Goal: Entertainment & Leisure: Consume media (video, audio)

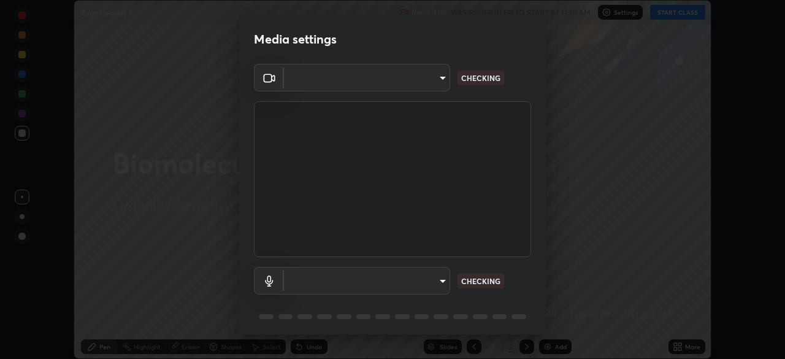
scroll to position [43, 0]
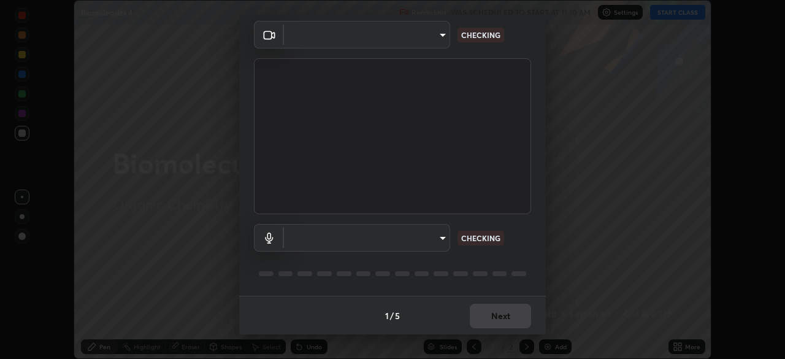
type input "2bbc89f5e0be590c5e18c93d1c00a0ac5858dd0da46568090c479050337ced14"
type input "d2e46cee72c901ac96e6c6ec1a0f224ba6387b8d1ce6a1bded31adcbf438aa7f"
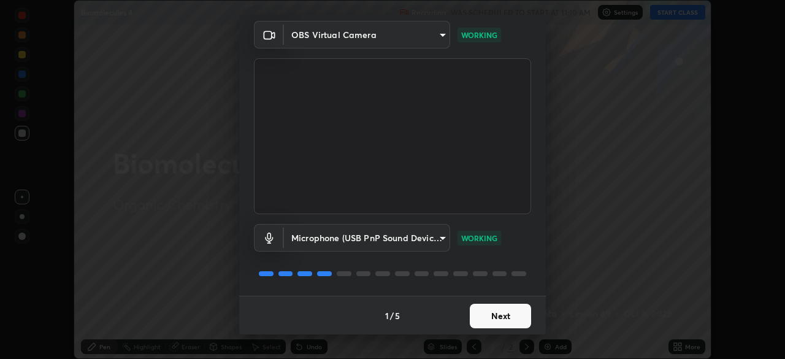
click at [504, 319] on button "Next" at bounding box center [500, 316] width 61 height 25
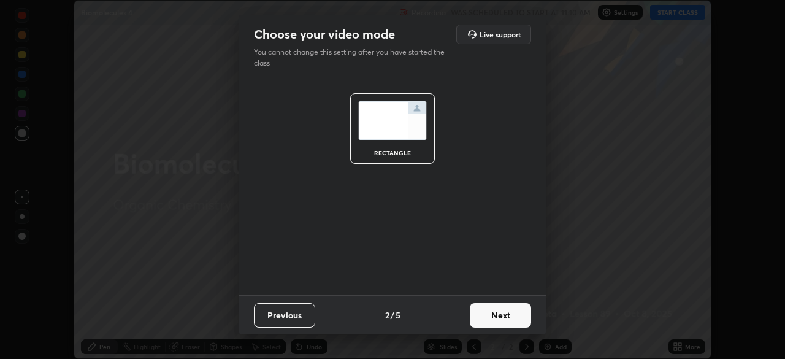
scroll to position [0, 0]
click at [503, 317] on button "Next" at bounding box center [500, 315] width 61 height 25
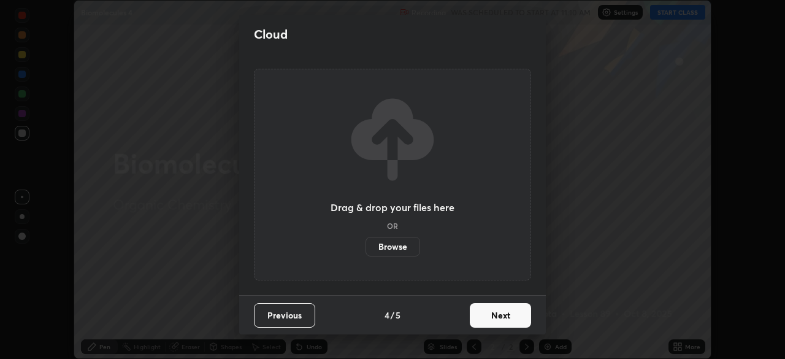
click at [502, 320] on button "Next" at bounding box center [500, 315] width 61 height 25
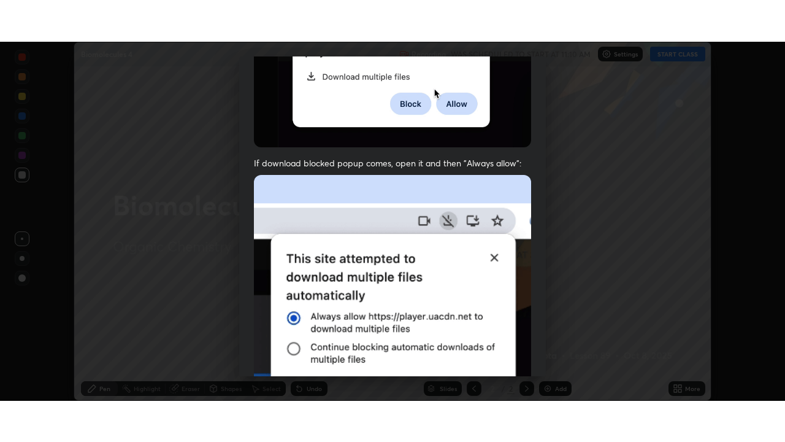
scroll to position [293, 0]
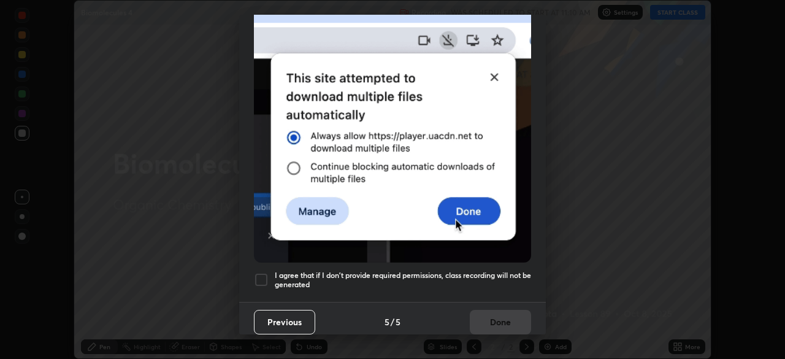
click at [261, 275] on div at bounding box center [261, 279] width 15 height 15
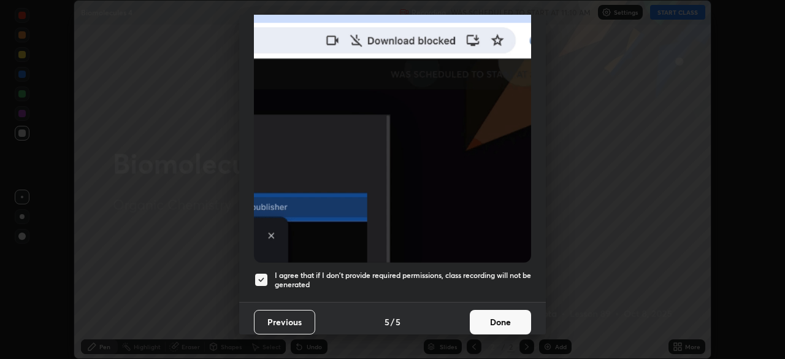
click at [485, 321] on button "Done" at bounding box center [500, 322] width 61 height 25
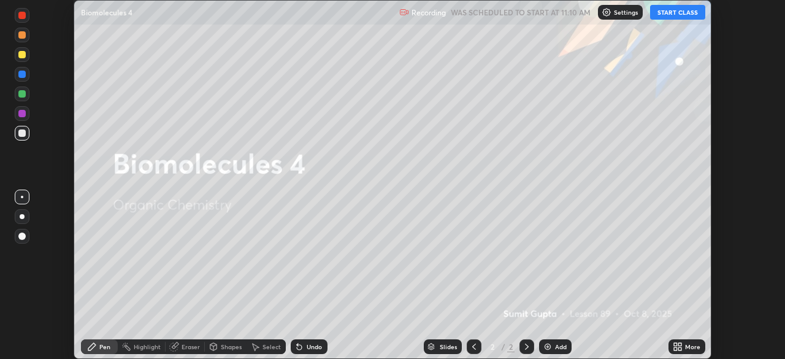
click at [683, 16] on button "START CLASS" at bounding box center [677, 12] width 55 height 15
click at [680, 348] on icon at bounding box center [679, 348] width 3 height 3
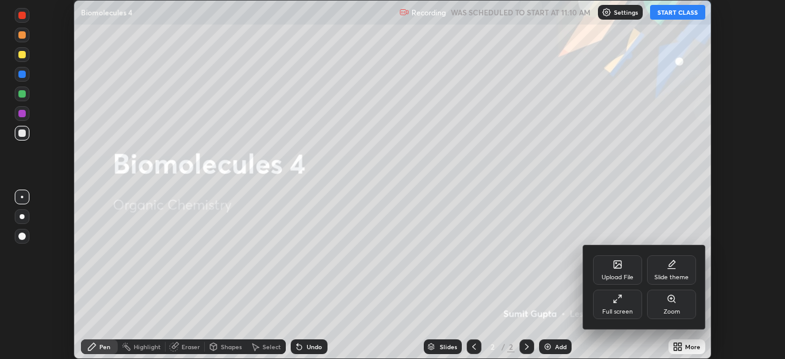
click at [638, 306] on div "Full screen" at bounding box center [617, 304] width 49 height 29
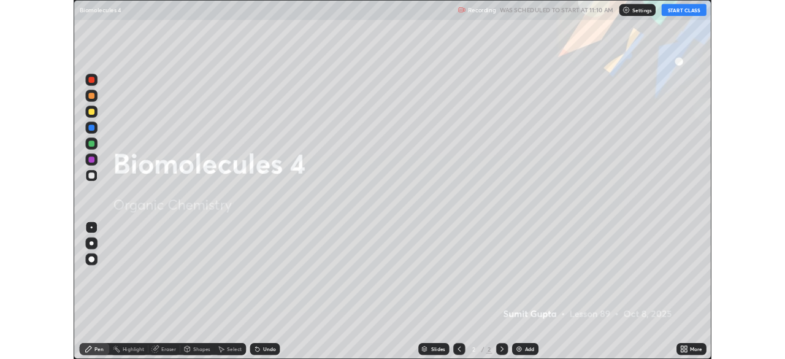
scroll to position [442, 785]
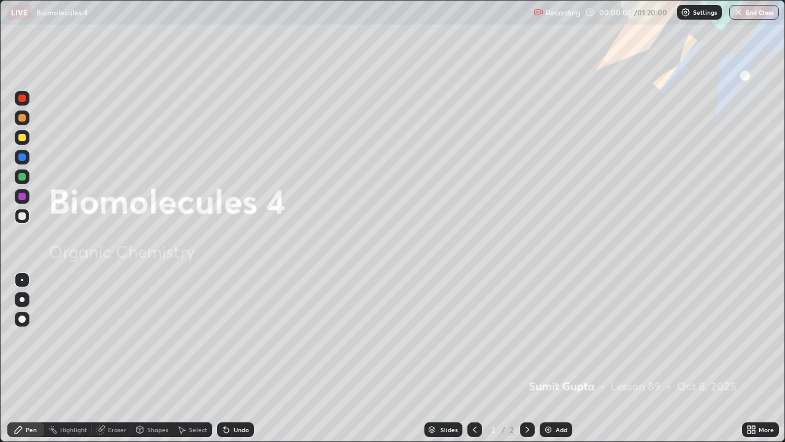
click at [548, 358] on img at bounding box center [549, 430] width 10 height 10
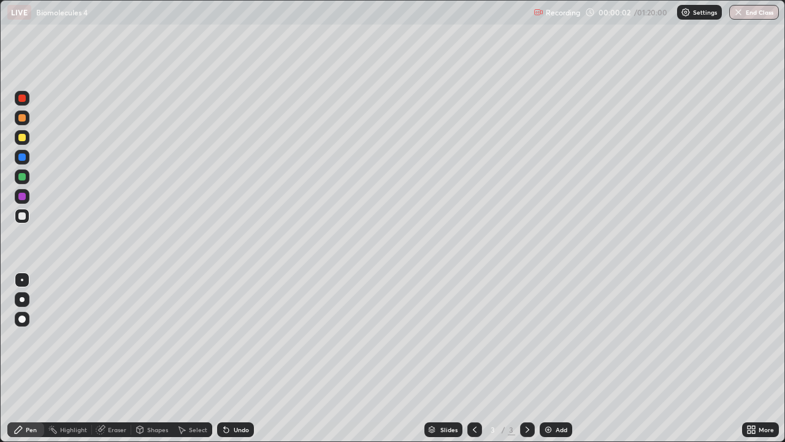
click at [20, 298] on div at bounding box center [22, 299] width 5 height 5
click at [17, 358] on icon at bounding box center [18, 429] width 7 height 7
click at [23, 135] on div at bounding box center [21, 137] width 7 height 7
click at [25, 135] on div at bounding box center [21, 137] width 7 height 7
click at [22, 299] on div at bounding box center [22, 299] width 5 height 5
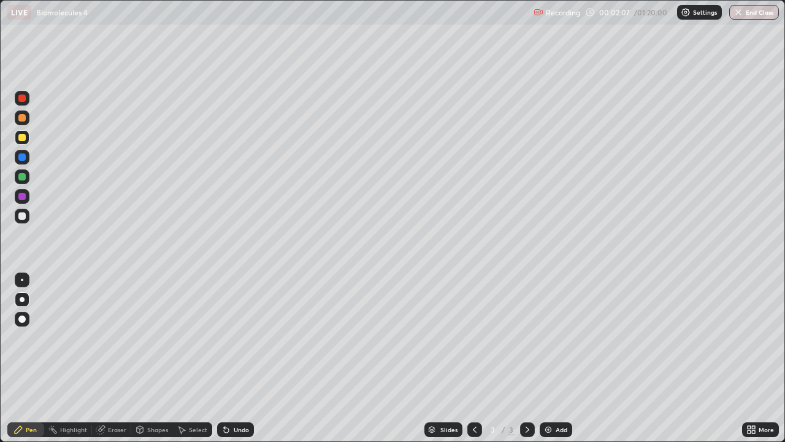
click at [22, 134] on div at bounding box center [21, 137] width 7 height 7
click at [21, 136] on div at bounding box center [21, 137] width 7 height 7
click at [23, 217] on div at bounding box center [21, 215] width 7 height 7
click at [558, 358] on div "Add" at bounding box center [556, 429] width 33 height 15
click at [22, 140] on div at bounding box center [21, 137] width 7 height 7
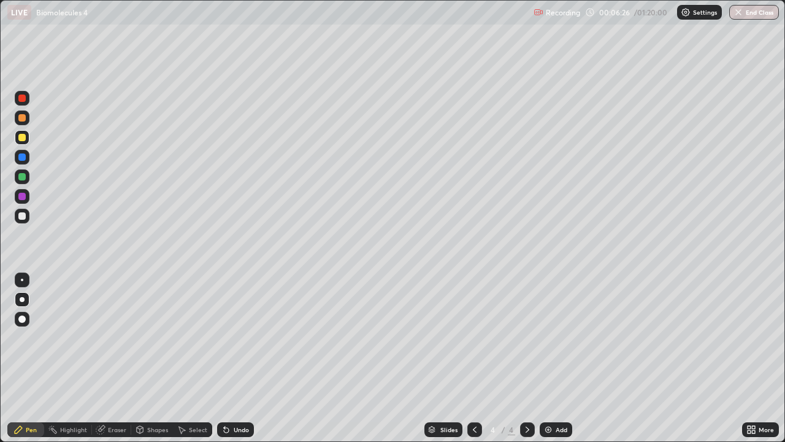
click at [559, 358] on div "Add" at bounding box center [556, 429] width 33 height 15
click at [22, 216] on div at bounding box center [21, 215] width 7 height 7
click at [554, 358] on div "Add" at bounding box center [556, 429] width 33 height 15
click at [23, 196] on div at bounding box center [21, 196] width 7 height 7
click at [480, 358] on div at bounding box center [474, 429] width 15 height 15
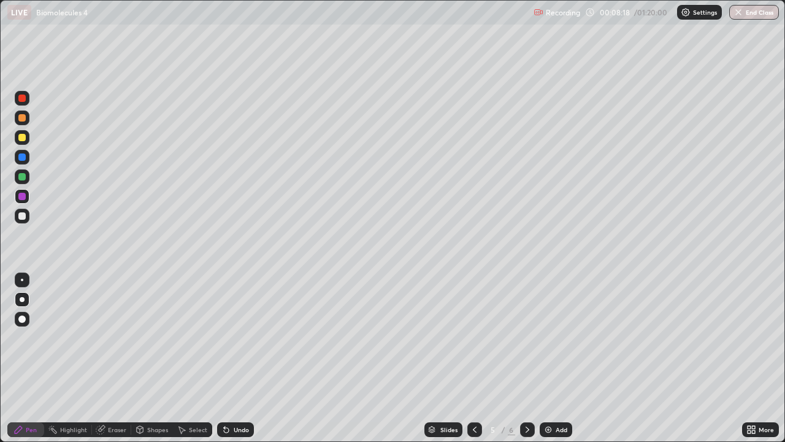
click at [526, 358] on icon at bounding box center [528, 429] width 4 height 6
click at [25, 216] on div at bounding box center [21, 215] width 7 height 7
click at [548, 358] on img at bounding box center [549, 430] width 10 height 10
click at [28, 214] on div at bounding box center [22, 216] width 15 height 15
click at [23, 140] on div at bounding box center [21, 137] width 7 height 7
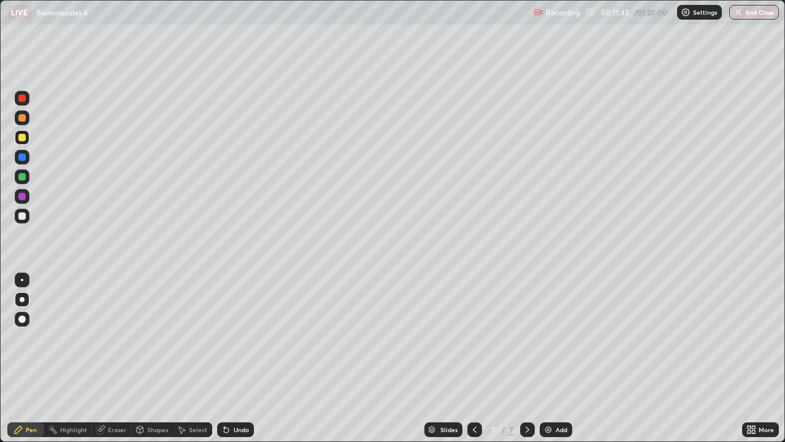
click at [550, 358] on img at bounding box center [549, 430] width 10 height 10
click at [234, 358] on div "Undo" at bounding box center [241, 429] width 15 height 6
click at [548, 358] on div "Add" at bounding box center [556, 429] width 33 height 15
click at [21, 215] on div at bounding box center [21, 215] width 7 height 7
click at [226, 358] on icon at bounding box center [226, 430] width 10 height 10
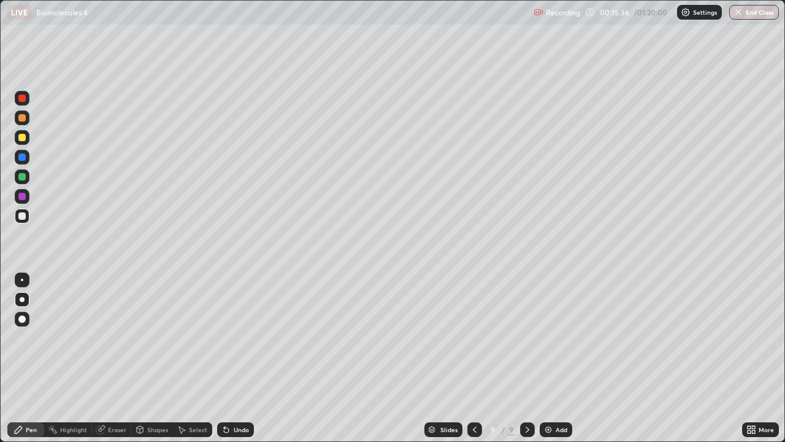
click at [233, 358] on div "Undo" at bounding box center [235, 429] width 37 height 15
click at [240, 358] on div "Undo" at bounding box center [235, 429] width 37 height 15
click at [244, 358] on div "Undo" at bounding box center [235, 429] width 37 height 15
click at [234, 358] on div "Undo" at bounding box center [241, 429] width 15 height 6
click at [551, 358] on div "Add" at bounding box center [556, 429] width 33 height 15
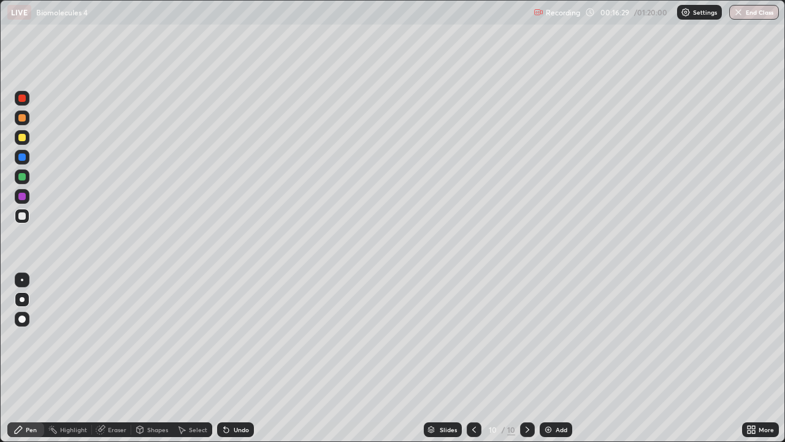
click at [226, 358] on div "Undo" at bounding box center [235, 429] width 37 height 15
click at [103, 358] on icon at bounding box center [100, 430] width 8 height 8
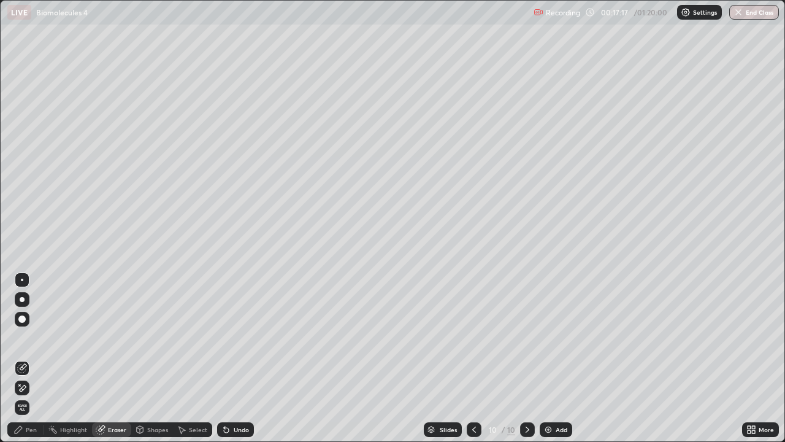
click at [234, 358] on div "Undo" at bounding box center [235, 429] width 37 height 15
click at [236, 358] on div "Undo" at bounding box center [241, 429] width 15 height 6
click at [31, 358] on div "Pen" at bounding box center [31, 429] width 11 height 6
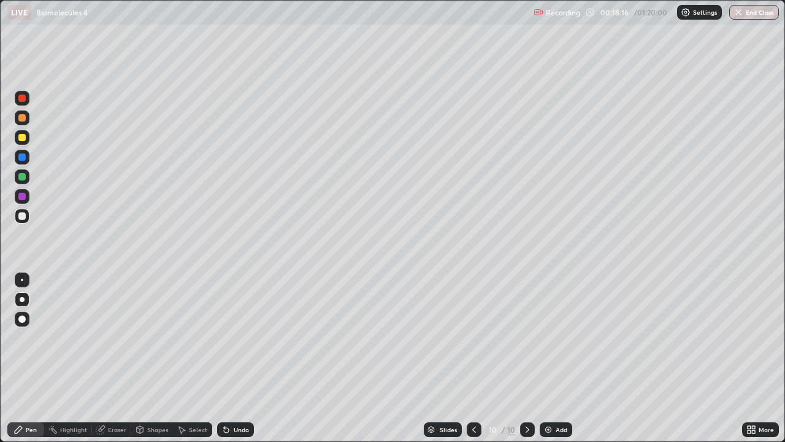
click at [548, 358] on img at bounding box center [549, 430] width 10 height 10
click at [555, 358] on div "Add" at bounding box center [556, 429] width 33 height 15
click at [552, 358] on img at bounding box center [549, 430] width 10 height 10
click at [526, 358] on icon at bounding box center [528, 430] width 10 height 10
click at [559, 358] on div "Add" at bounding box center [556, 429] width 33 height 15
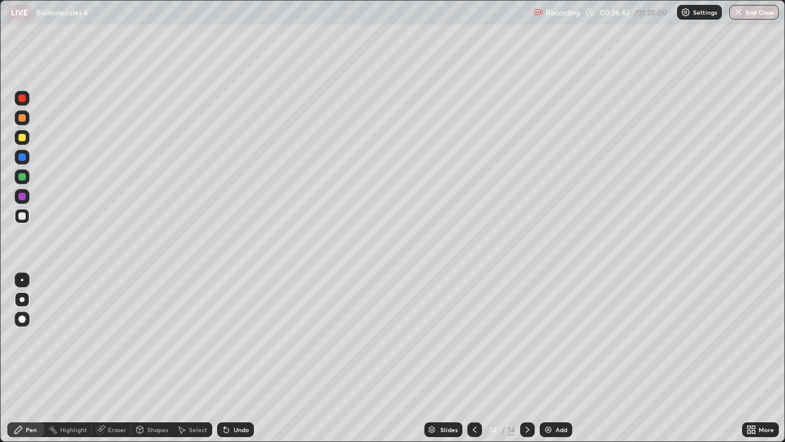
click at [20, 139] on div at bounding box center [21, 137] width 7 height 7
click at [556, 358] on div "Add" at bounding box center [562, 429] width 12 height 6
click at [22, 137] on div at bounding box center [21, 137] width 7 height 7
click at [20, 198] on div at bounding box center [21, 196] width 7 height 7
click at [21, 213] on div at bounding box center [21, 215] width 7 height 7
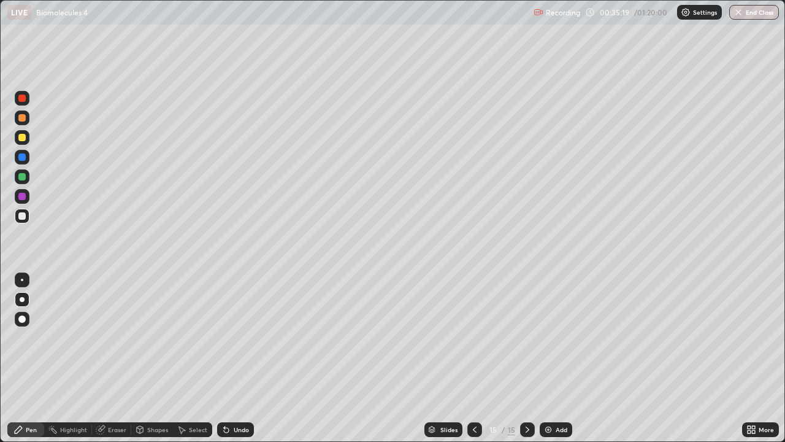
click at [22, 178] on div at bounding box center [21, 176] width 7 height 7
click at [23, 216] on div at bounding box center [21, 215] width 7 height 7
click at [229, 358] on icon at bounding box center [226, 430] width 10 height 10
click at [20, 198] on div at bounding box center [21, 196] width 7 height 7
click at [269, 358] on div "Slides 15 / 15 Add" at bounding box center [498, 429] width 488 height 25
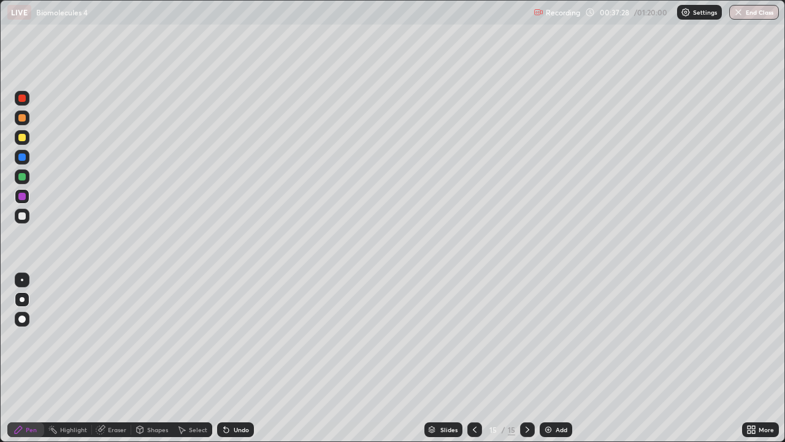
click at [194, 358] on div "Select" at bounding box center [192, 429] width 39 height 25
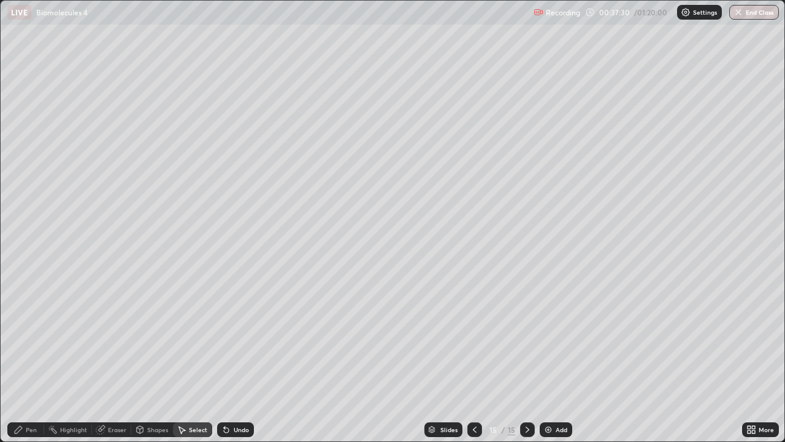
click at [20, 358] on div "Pen" at bounding box center [25, 429] width 37 height 15
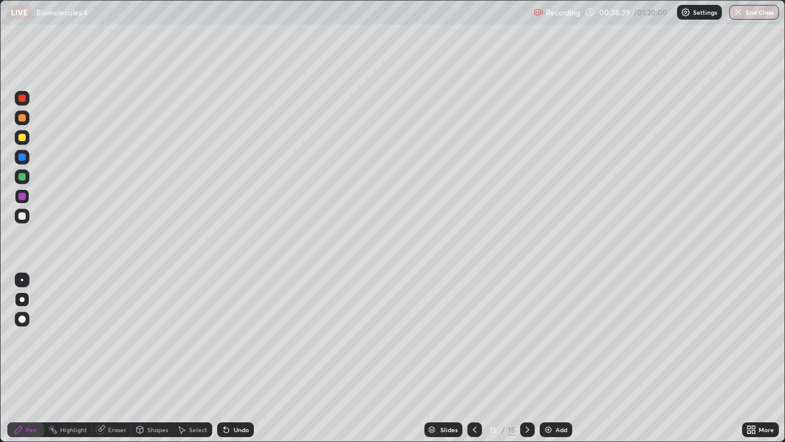
click at [21, 216] on div at bounding box center [21, 215] width 7 height 7
click at [558, 358] on div "Add" at bounding box center [556, 429] width 33 height 15
click at [22, 195] on div at bounding box center [21, 196] width 7 height 7
click at [22, 215] on div at bounding box center [21, 215] width 7 height 7
click at [236, 358] on div "Undo" at bounding box center [235, 429] width 37 height 15
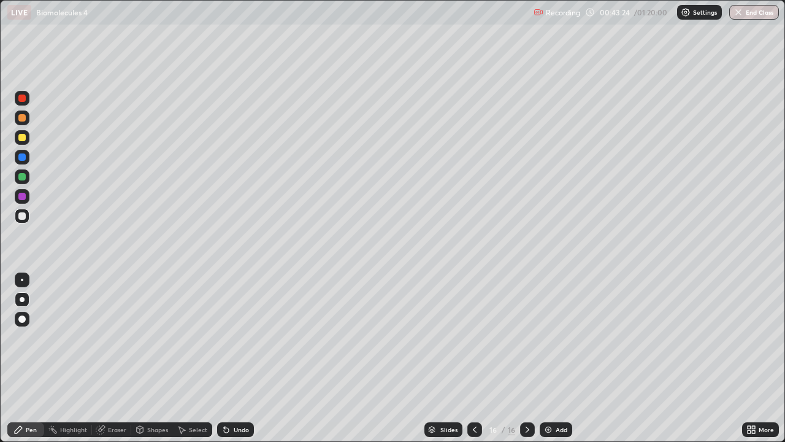
click at [234, 358] on div "Undo" at bounding box center [241, 429] width 15 height 6
click at [21, 197] on div at bounding box center [21, 196] width 7 height 7
click at [242, 358] on div "Undo" at bounding box center [235, 429] width 37 height 15
click at [236, 358] on div "Undo" at bounding box center [241, 429] width 15 height 6
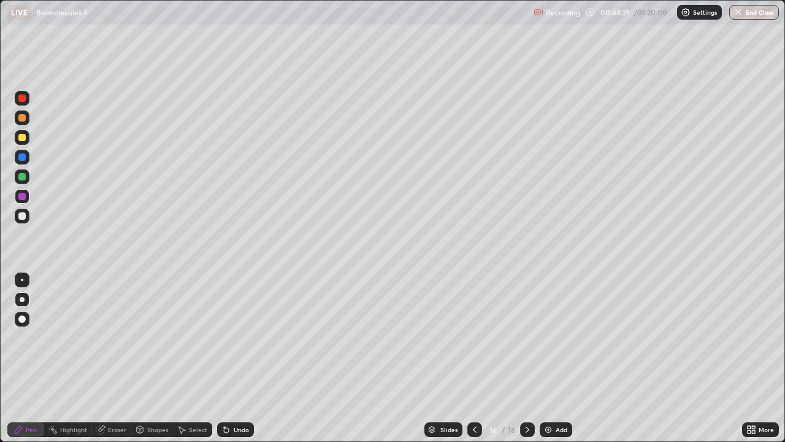
click at [234, 358] on div "Undo" at bounding box center [235, 429] width 37 height 15
click at [235, 358] on div "Undo" at bounding box center [241, 429] width 15 height 6
click at [551, 358] on img at bounding box center [549, 430] width 10 height 10
click at [22, 215] on div at bounding box center [21, 215] width 7 height 7
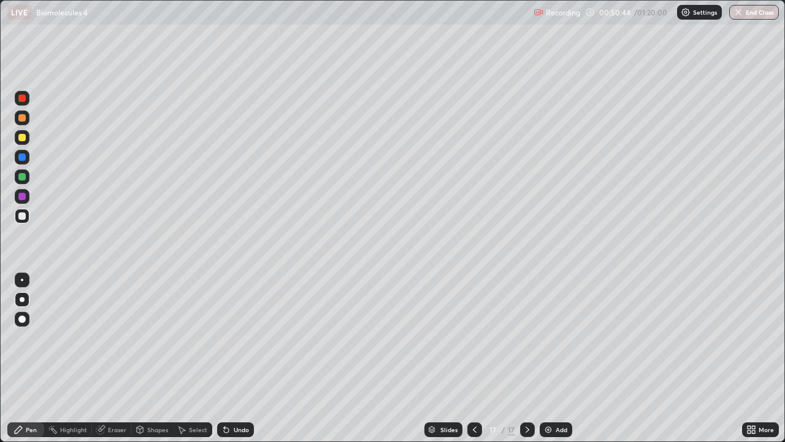
click at [555, 358] on div "Add" at bounding box center [556, 429] width 33 height 15
click at [474, 358] on icon at bounding box center [475, 430] width 10 height 10
click at [225, 358] on icon at bounding box center [226, 430] width 5 height 5
click at [229, 358] on icon at bounding box center [226, 430] width 10 height 10
click at [234, 358] on div "Undo" at bounding box center [241, 429] width 15 height 6
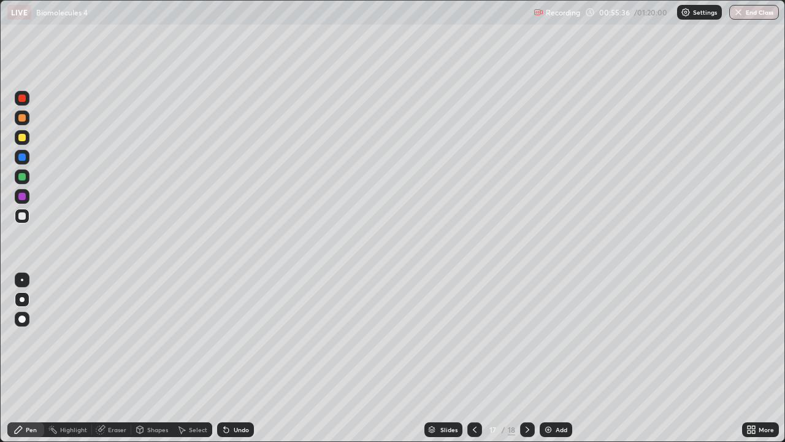
click at [523, 358] on div at bounding box center [527, 429] width 15 height 15
click at [25, 217] on div at bounding box center [21, 215] width 7 height 7
click at [25, 136] on div at bounding box center [21, 137] width 7 height 7
click at [558, 358] on div "Add" at bounding box center [562, 429] width 12 height 6
click at [182, 358] on icon at bounding box center [182, 429] width 7 height 7
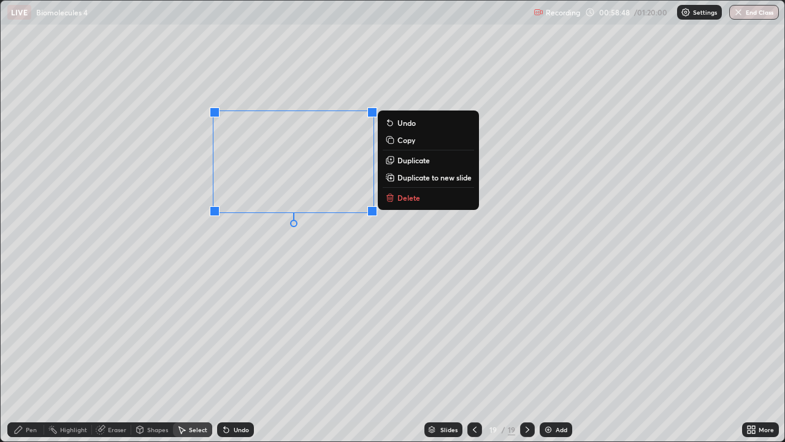
click at [404, 194] on p "Delete" at bounding box center [409, 198] width 23 height 10
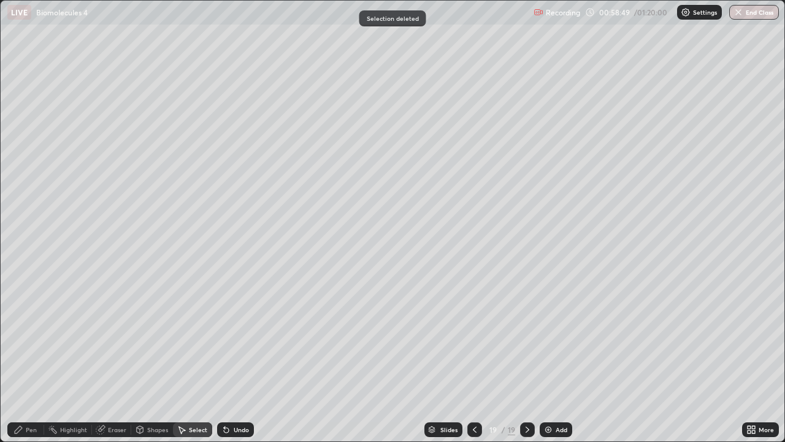
click at [31, 358] on div "Pen" at bounding box center [31, 429] width 11 height 6
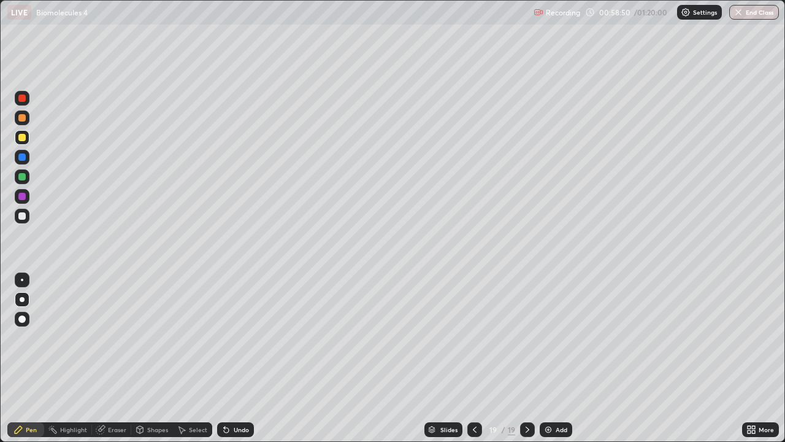
click at [22, 137] on div at bounding box center [21, 137] width 7 height 7
click at [22, 218] on div at bounding box center [21, 215] width 7 height 7
click at [22, 196] on div at bounding box center [21, 196] width 7 height 7
click at [236, 358] on div "Undo" at bounding box center [235, 429] width 37 height 15
click at [548, 358] on img at bounding box center [549, 430] width 10 height 10
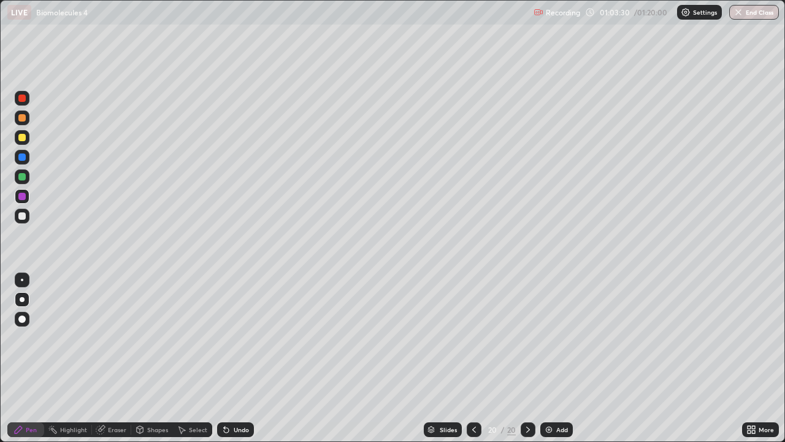
click at [22, 216] on div at bounding box center [21, 215] width 7 height 7
click at [473, 358] on icon at bounding box center [474, 430] width 10 height 10
click at [556, 358] on div "Add" at bounding box center [562, 429] width 12 height 6
click at [526, 358] on icon at bounding box center [528, 430] width 10 height 10
click at [467, 358] on div at bounding box center [474, 429] width 15 height 15
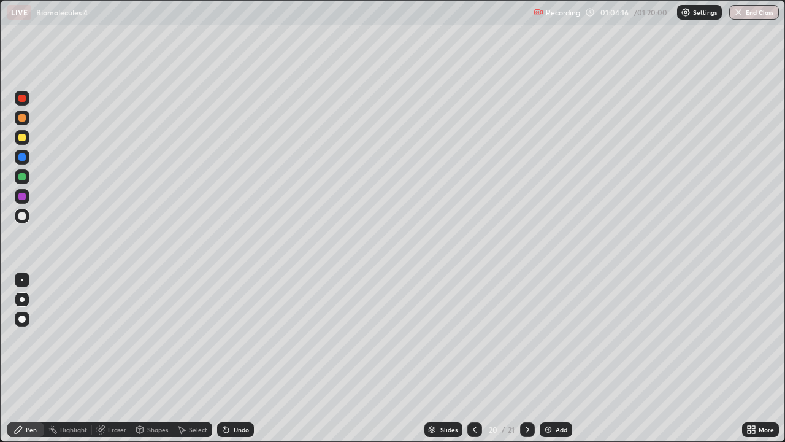
click at [474, 358] on icon at bounding box center [475, 430] width 10 height 10
click at [526, 358] on icon at bounding box center [528, 429] width 4 height 6
click at [531, 358] on div at bounding box center [527, 429] width 15 height 25
click at [474, 358] on icon at bounding box center [475, 429] width 4 height 6
click at [523, 358] on icon at bounding box center [528, 430] width 10 height 10
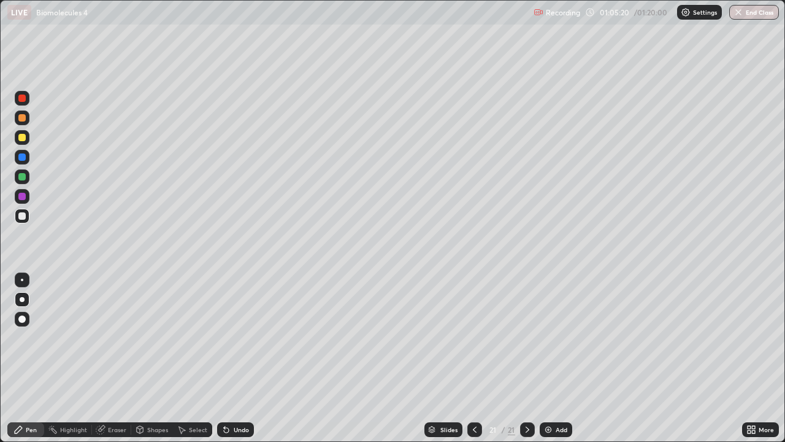
click at [105, 358] on div "Eraser" at bounding box center [111, 429] width 39 height 15
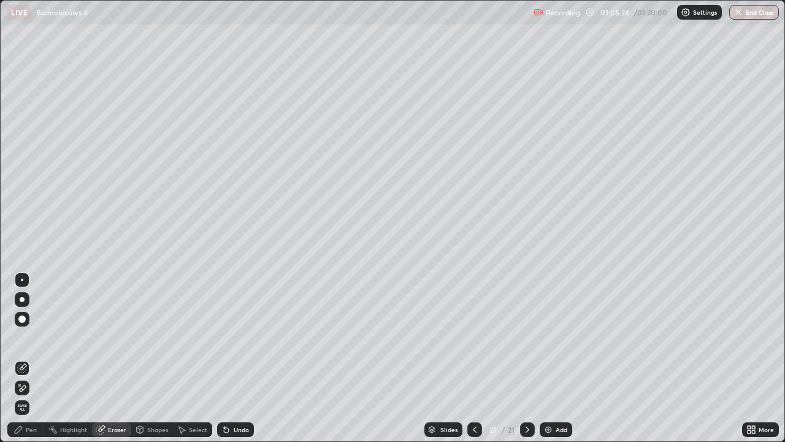
click at [27, 358] on div "Pen" at bounding box center [25, 429] width 37 height 15
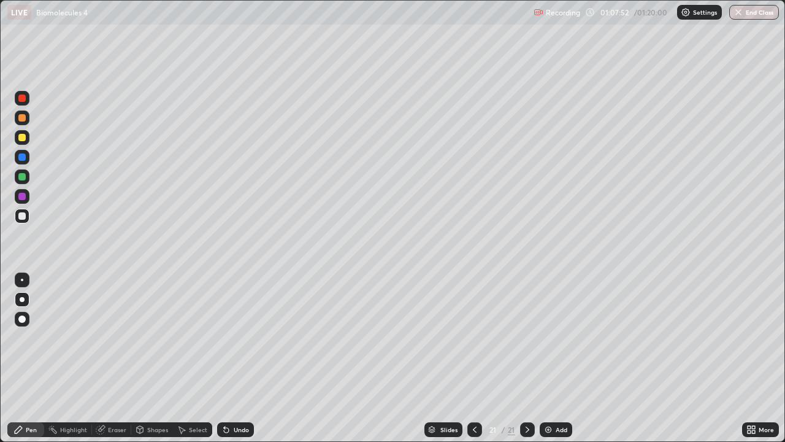
click at [553, 358] on div "Add" at bounding box center [556, 429] width 33 height 15
click at [20, 138] on div at bounding box center [21, 137] width 7 height 7
click at [20, 358] on div at bounding box center [22, 343] width 20 height 147
click at [553, 358] on div "Add" at bounding box center [556, 429] width 33 height 15
click at [556, 358] on div "Add" at bounding box center [562, 429] width 12 height 6
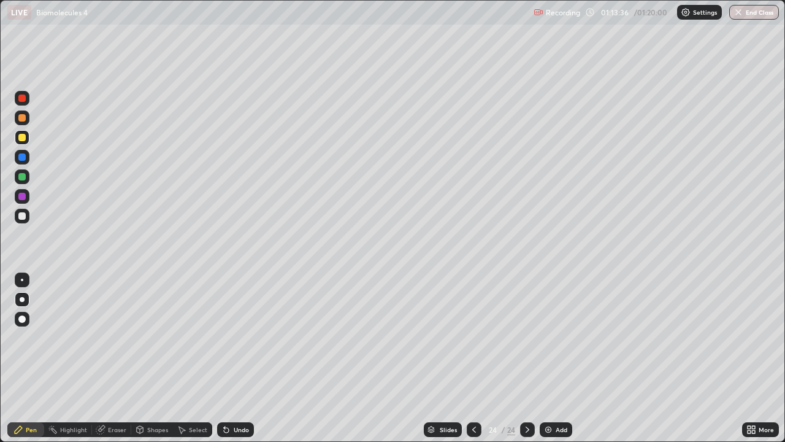
click at [749, 18] on button "End Class" at bounding box center [754, 12] width 50 height 15
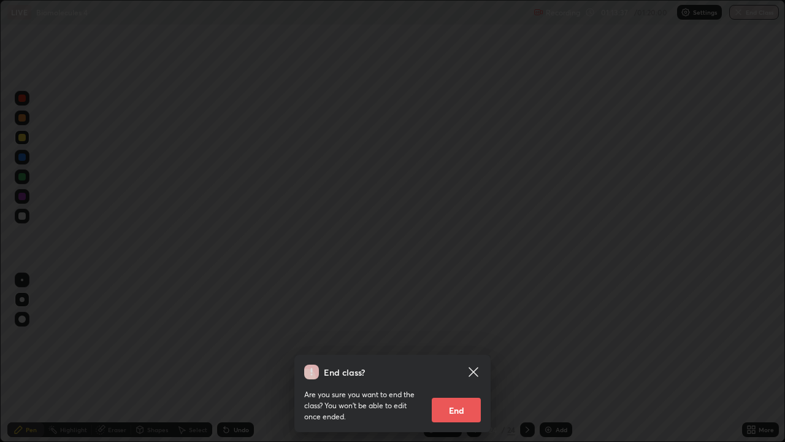
click at [461, 358] on button "End" at bounding box center [456, 410] width 49 height 25
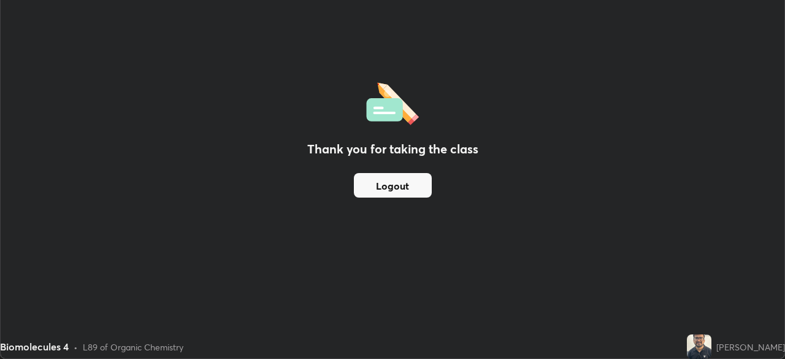
scroll to position [60986, 60560]
